Goal: Information Seeking & Learning: Learn about a topic

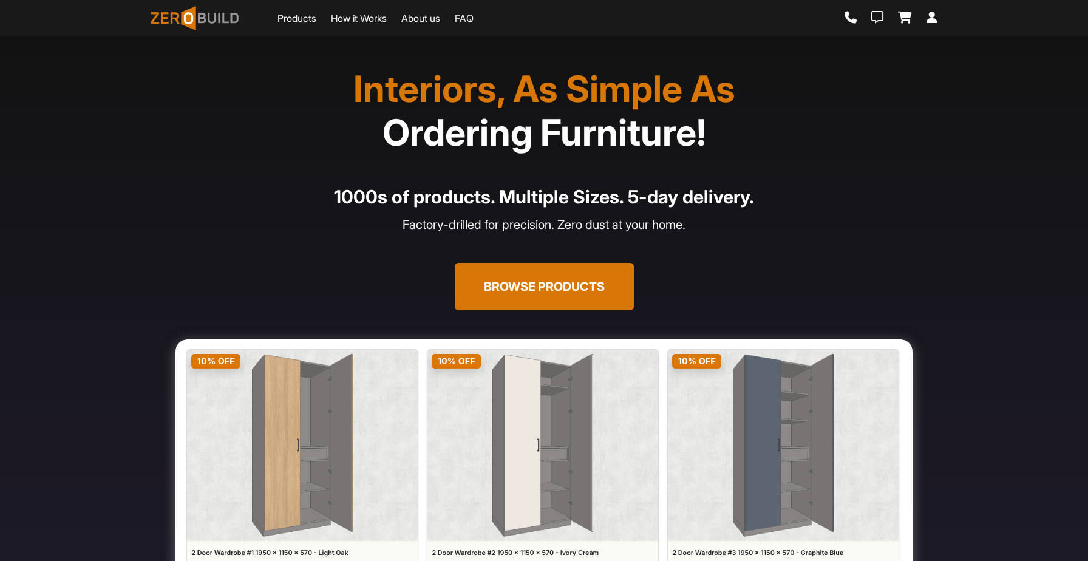
click at [535, 290] on button "Browse Products" at bounding box center [544, 286] width 179 height 47
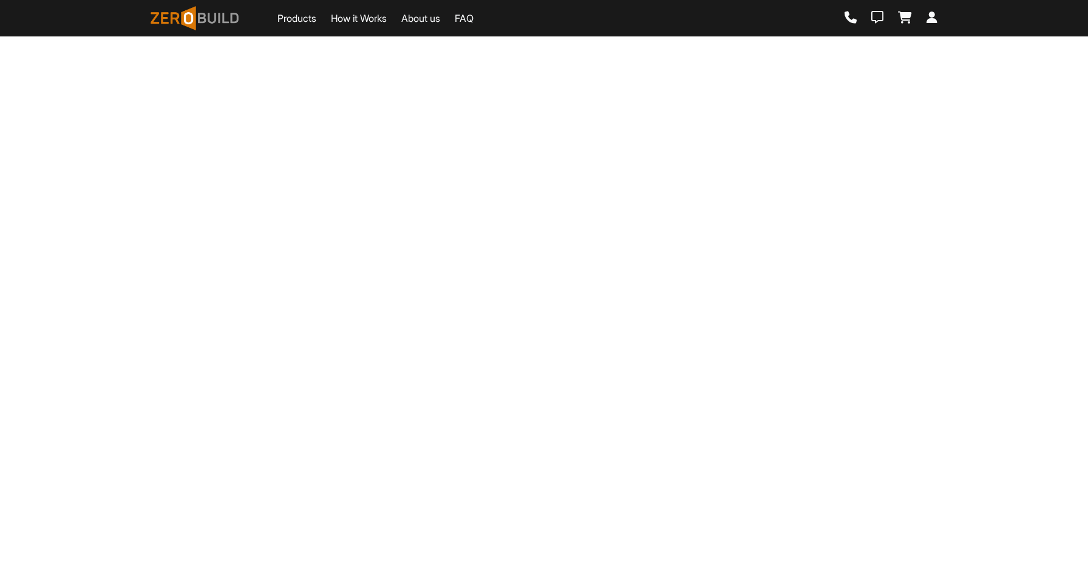
click at [535, 290] on main "Loading..." at bounding box center [544, 220] width 1088 height 440
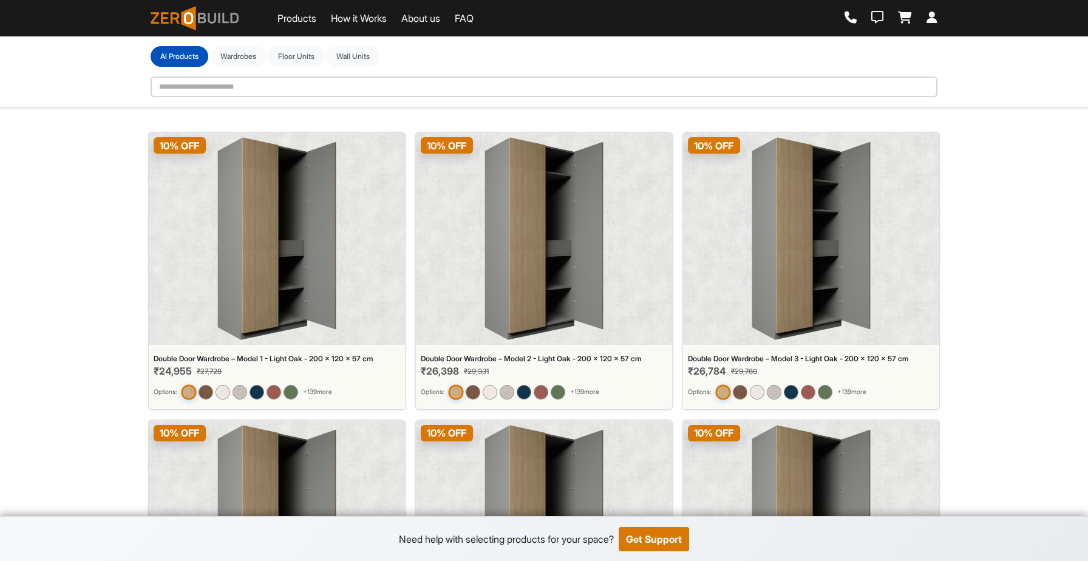
click at [375, 18] on link "How it Works" at bounding box center [359, 18] width 56 height 15
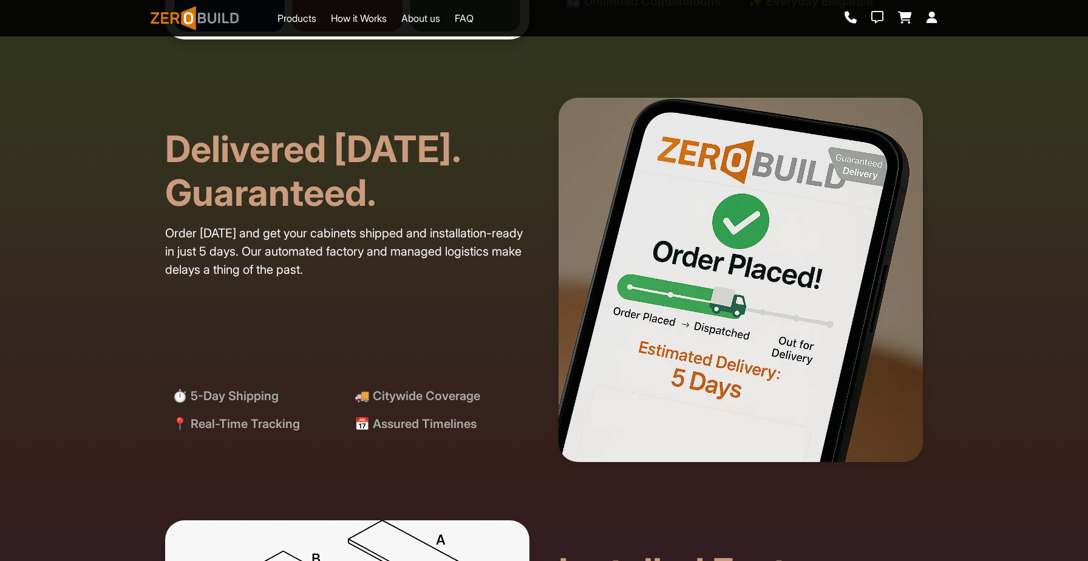
scroll to position [2467, 0]
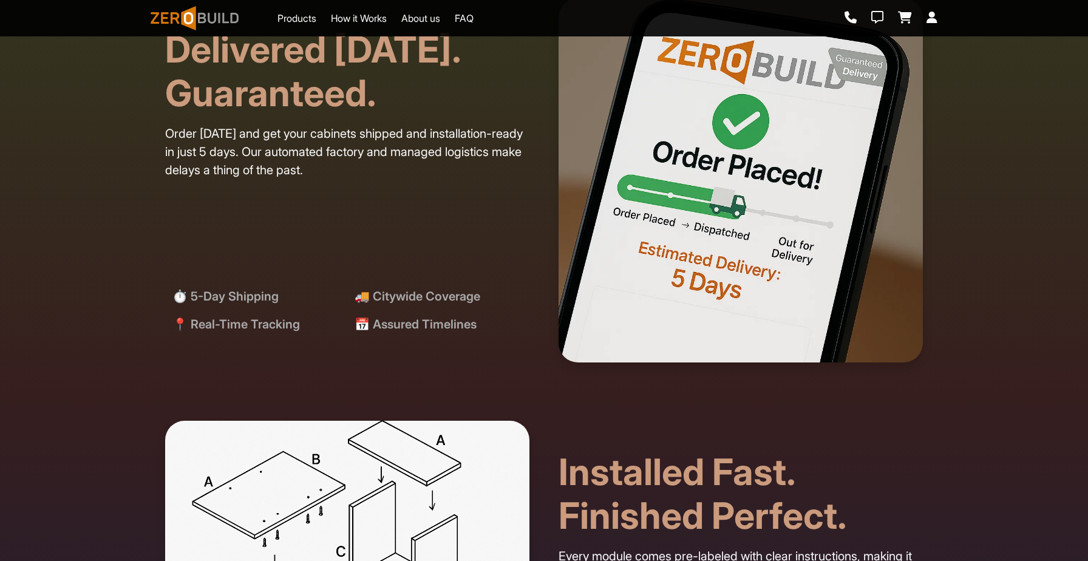
click at [1088, 199] on section "Delivered [DATE]. Guaranteed. Order [DATE] and get your cabinets shipped and in…" at bounding box center [544, 180] width 1088 height 423
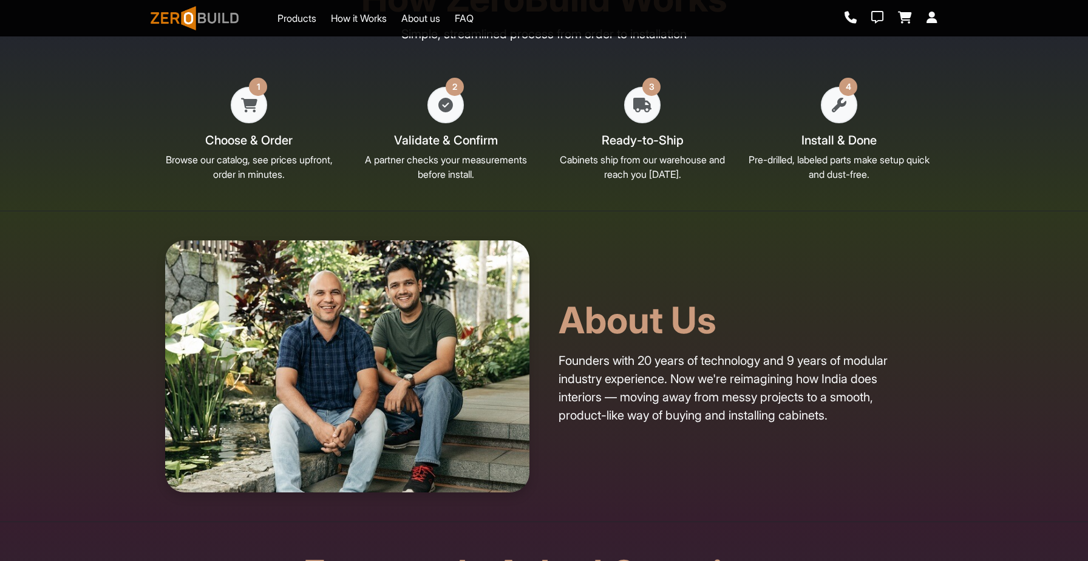
scroll to position [3342, 0]
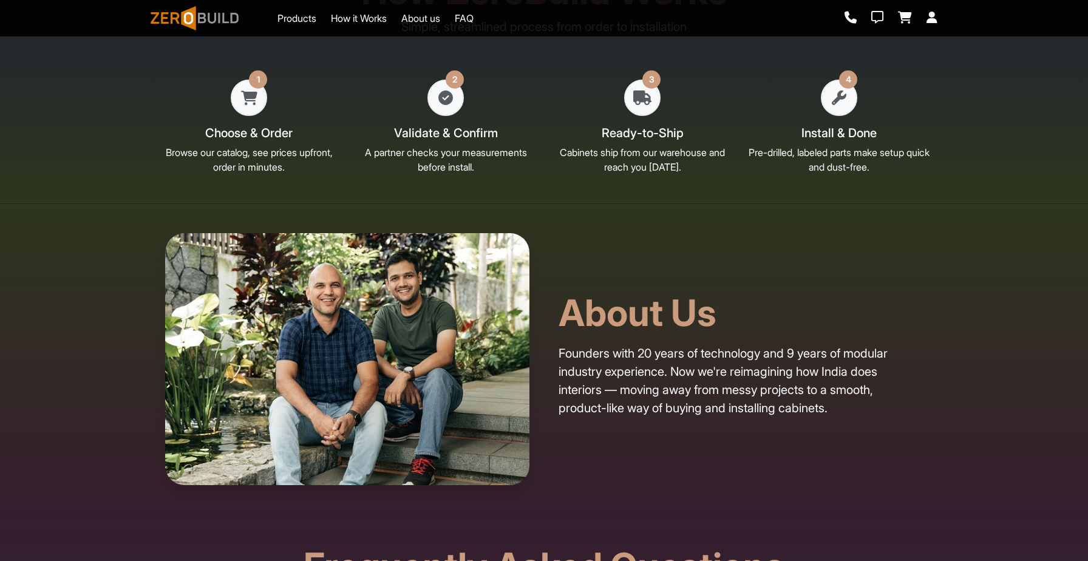
click at [860, 379] on p "Founders with 20 years of technology and 9 years of modular industry experience…" at bounding box center [741, 380] width 364 height 73
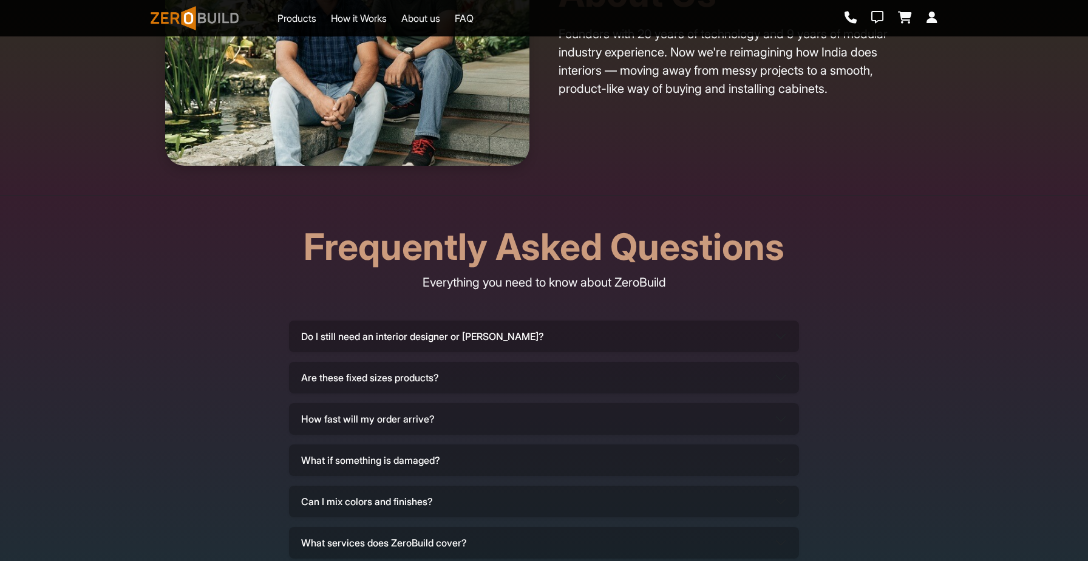
scroll to position [3706, 0]
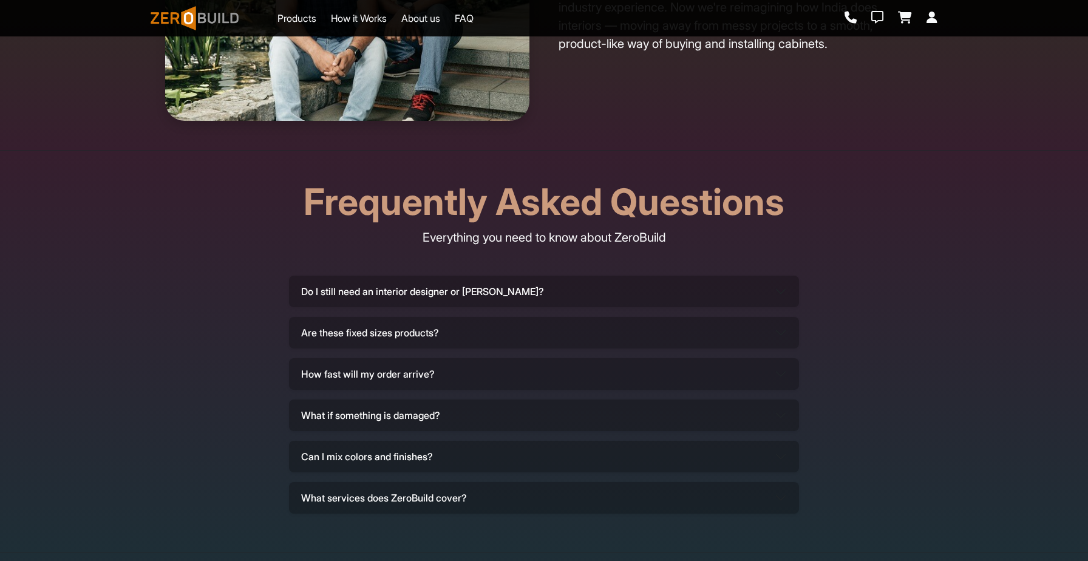
click at [413, 335] on button "Are these fixed sizes products?" at bounding box center [544, 333] width 510 height 32
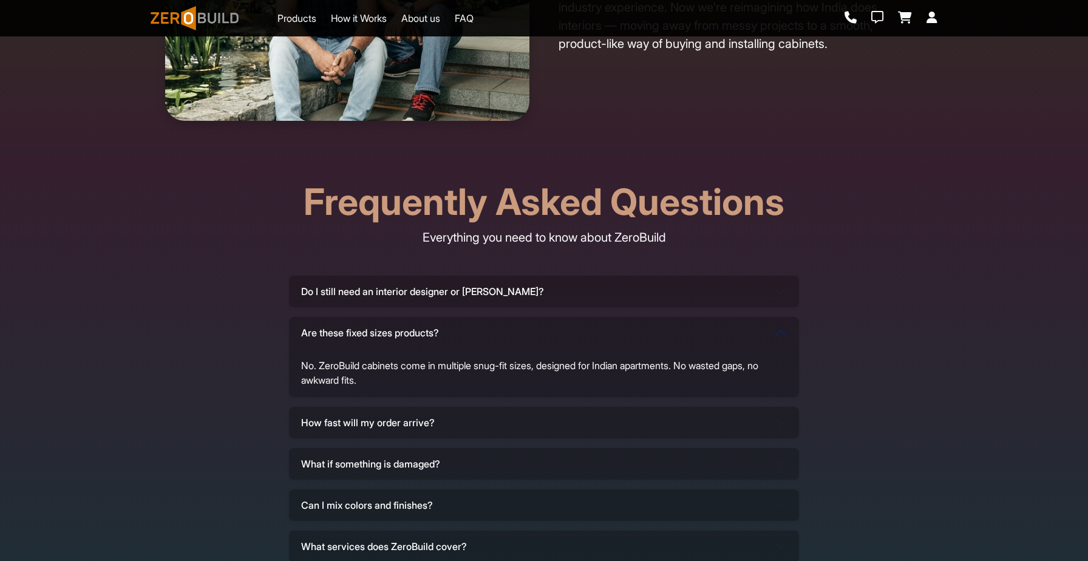
click at [465, 291] on button "Do I still need an interior designer or [PERSON_NAME]?" at bounding box center [544, 292] width 510 height 32
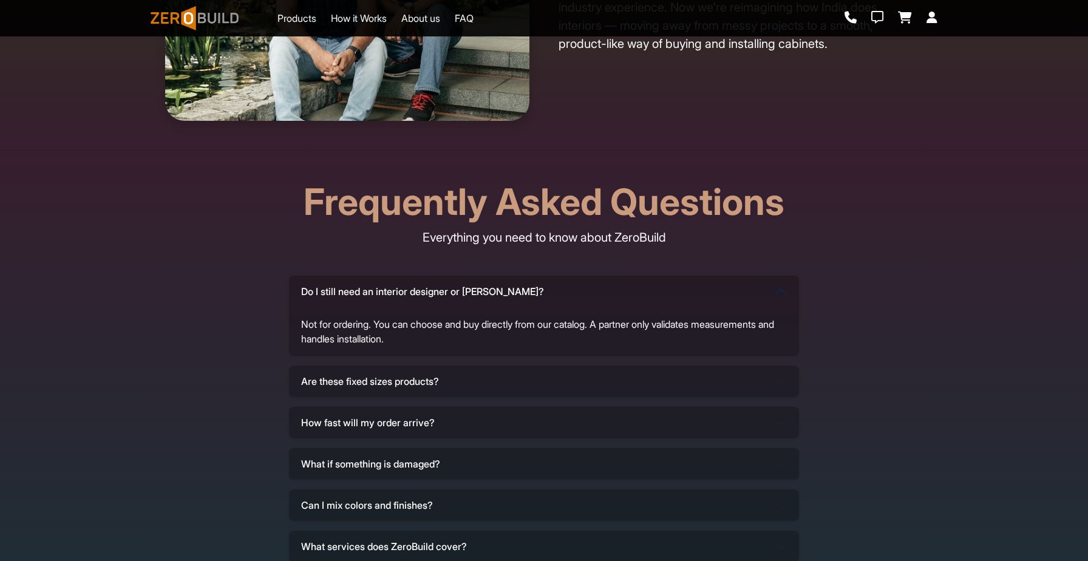
click at [404, 497] on button "Can I mix colors and finishes?" at bounding box center [544, 505] width 510 height 32
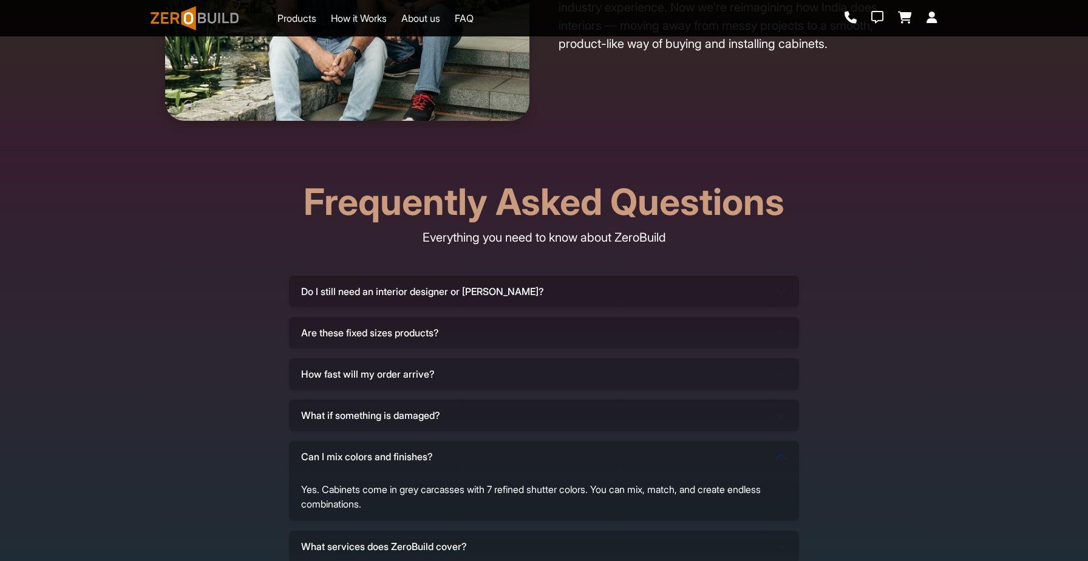
click at [405, 547] on button "What services does ZeroBuild cover?" at bounding box center [544, 547] width 510 height 32
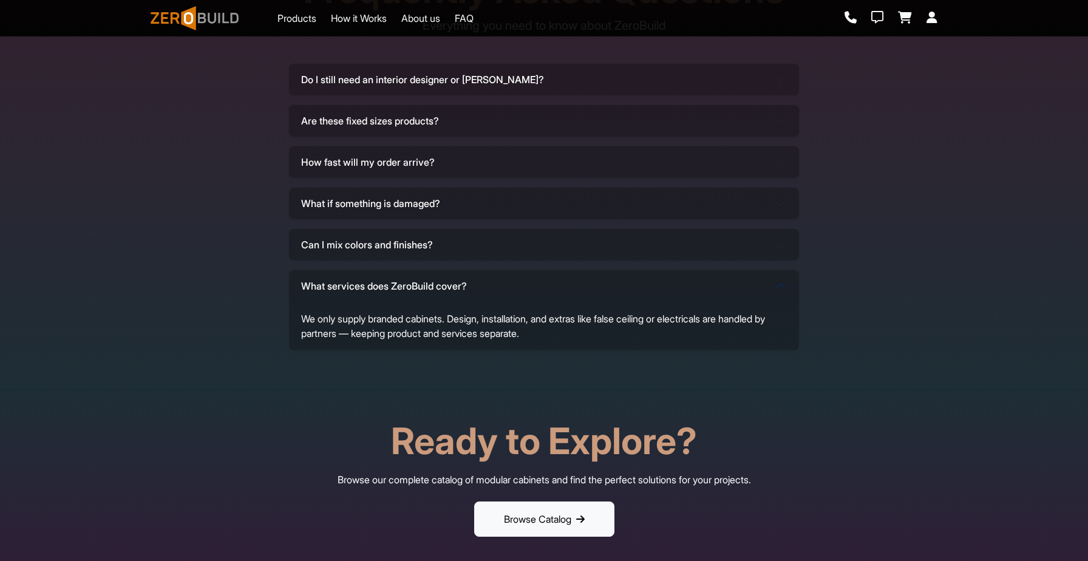
scroll to position [3925, 0]
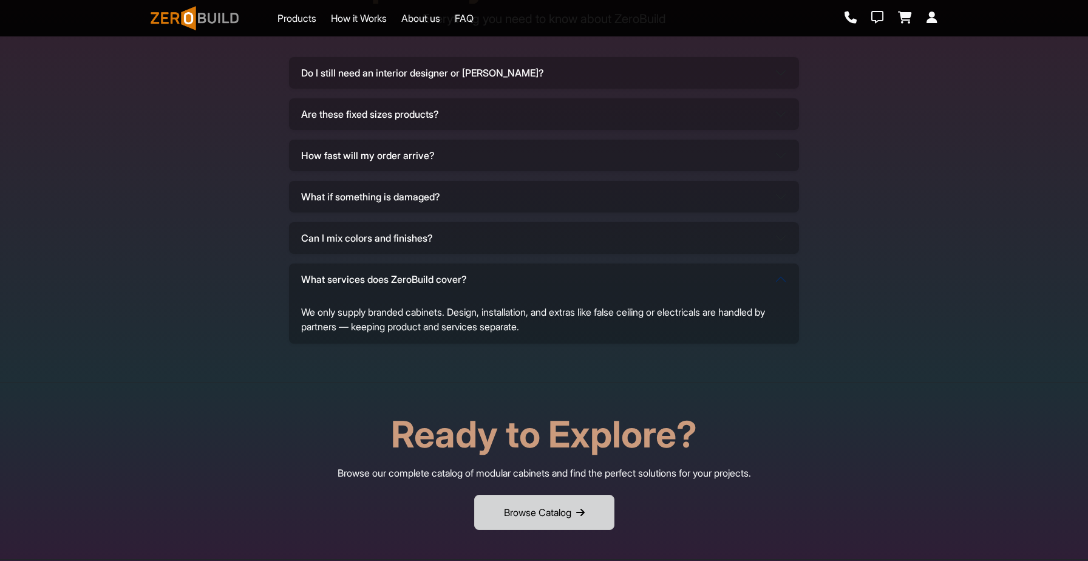
click at [528, 516] on button "Browse Catalog" at bounding box center [544, 512] width 140 height 35
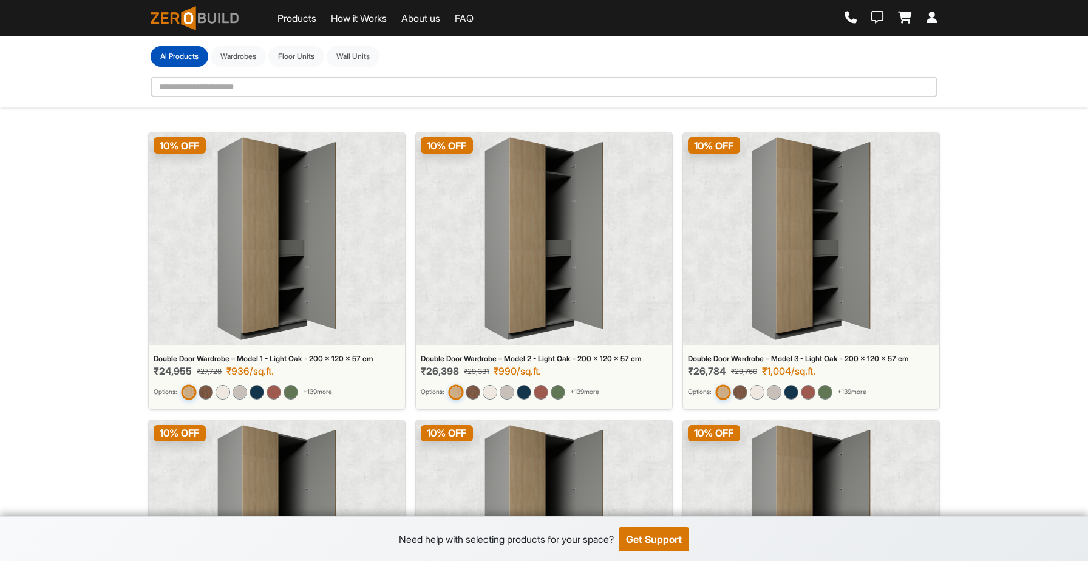
click at [433, 19] on link "About us" at bounding box center [420, 18] width 39 height 15
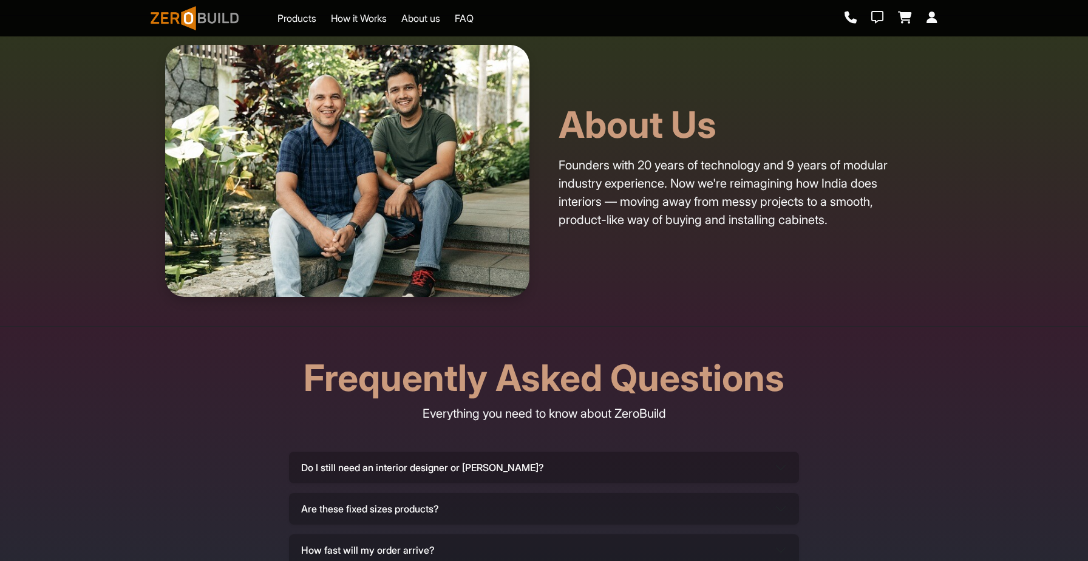
scroll to position [3545, 0]
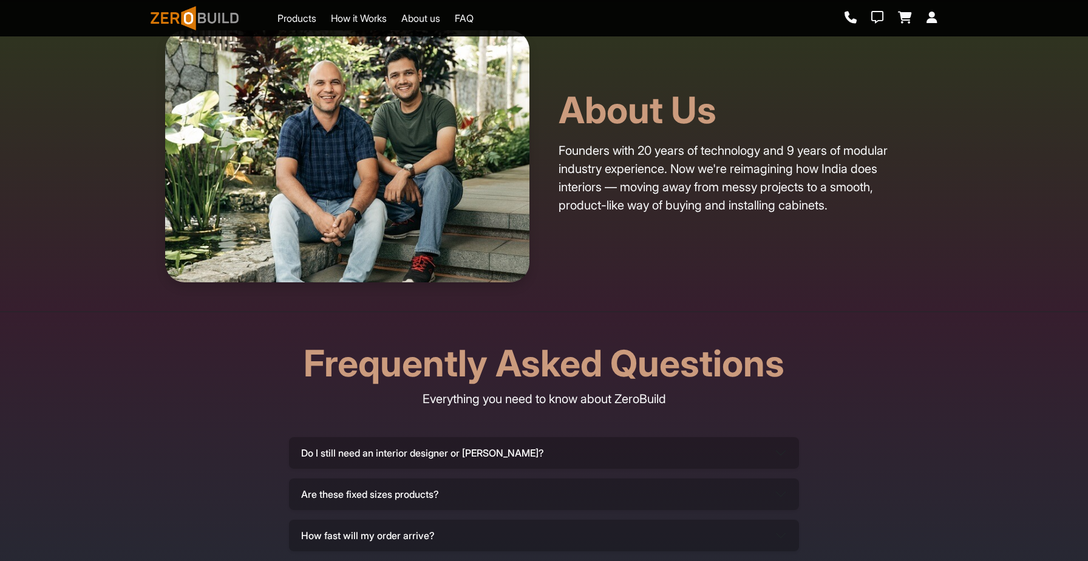
click at [469, 19] on link "FAQ" at bounding box center [464, 18] width 19 height 15
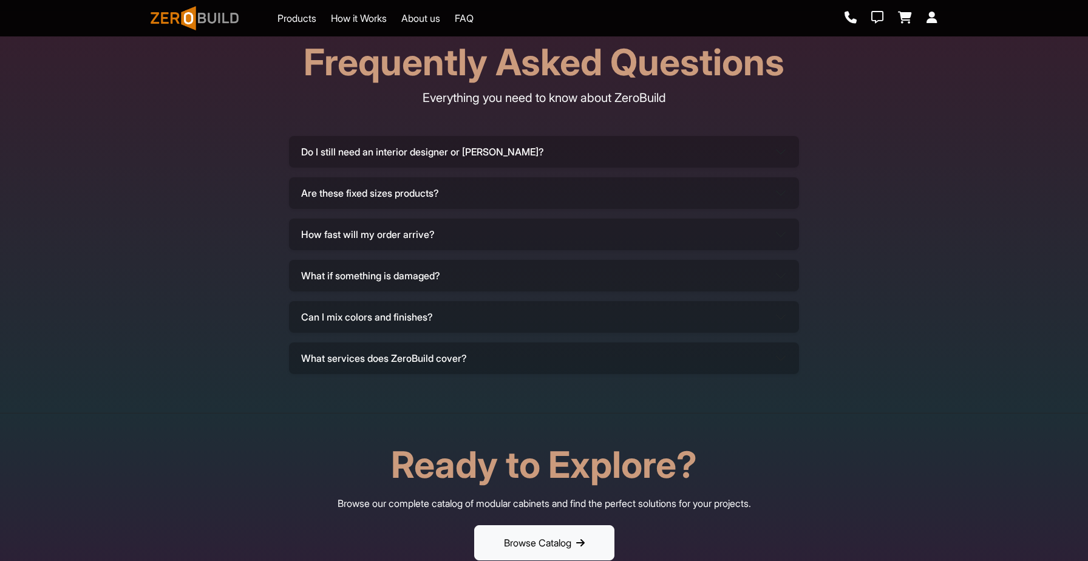
scroll to position [3856, 0]
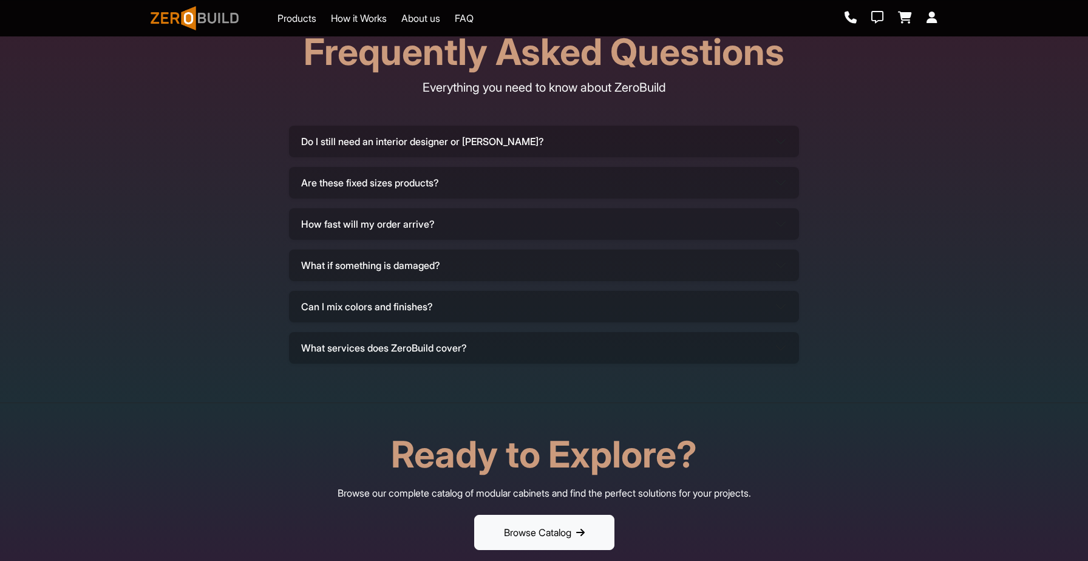
click at [1088, 72] on section "Frequently Asked Questions Everything you need to know about ZeroBuild Do I sti…" at bounding box center [544, 201] width 1088 height 403
